Goal: Task Accomplishment & Management: Use online tool/utility

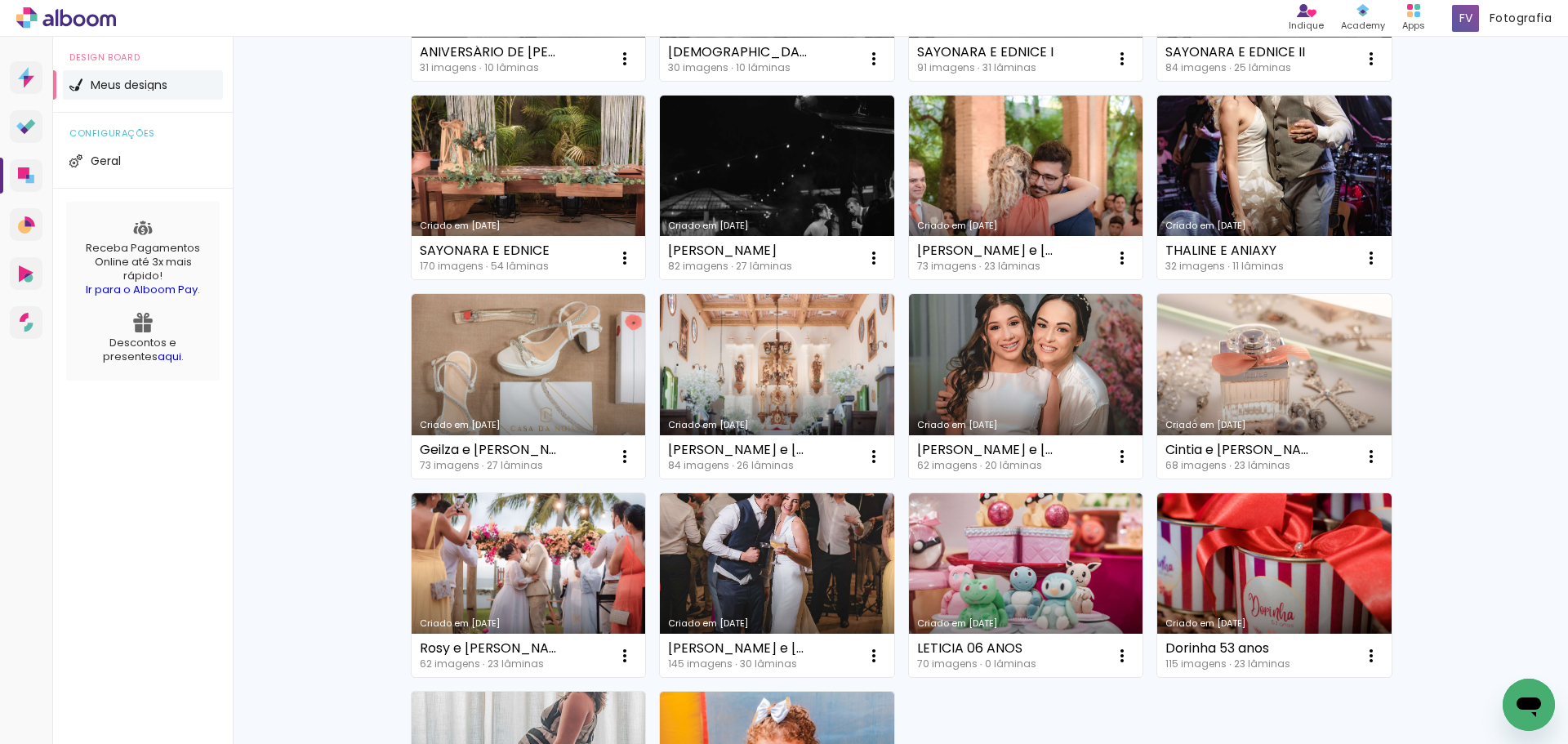
scroll to position [409, 0]
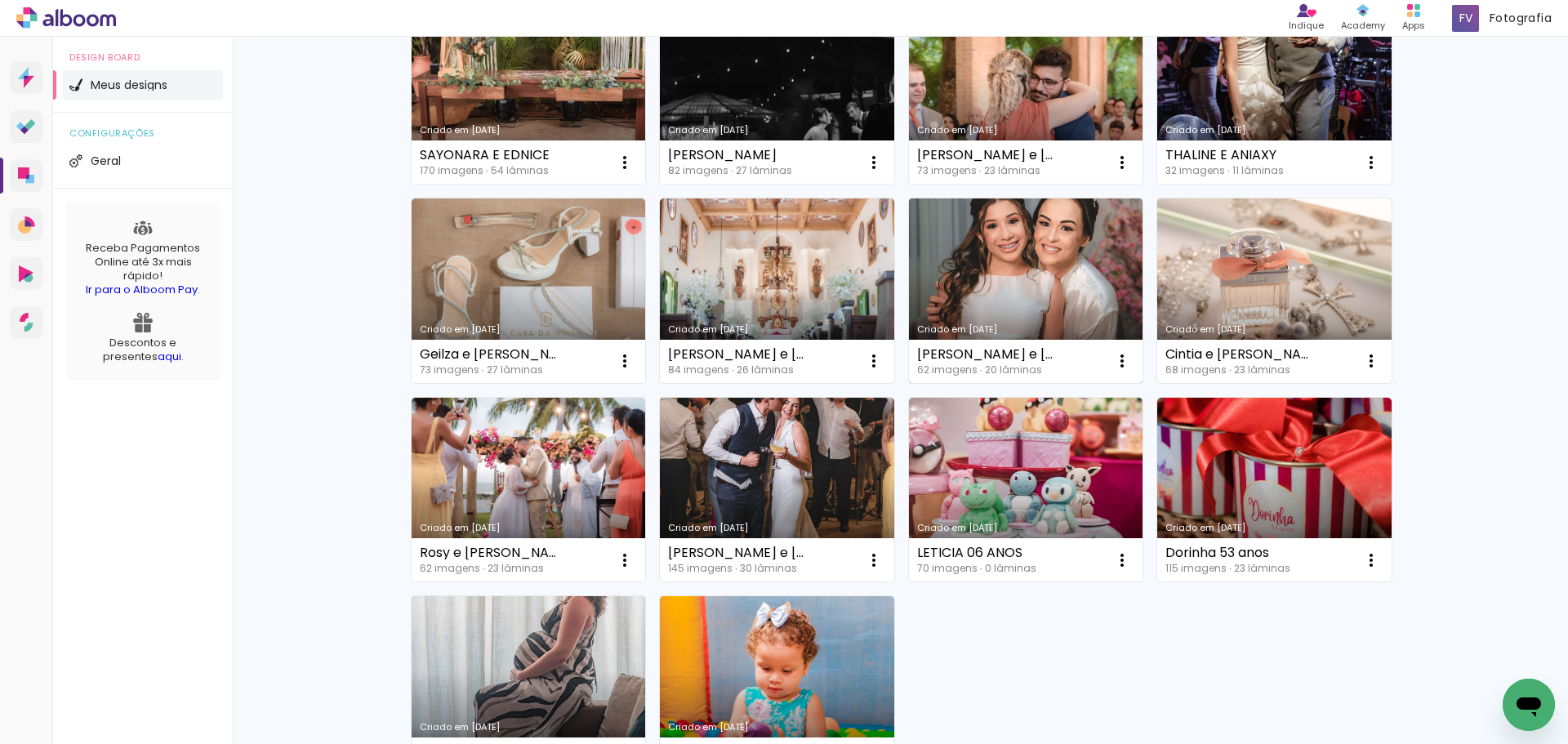
click at [1000, 303] on link "Criado em [DATE]" at bounding box center [1026, 290] width 235 height 184
